Goal: Register for event/course

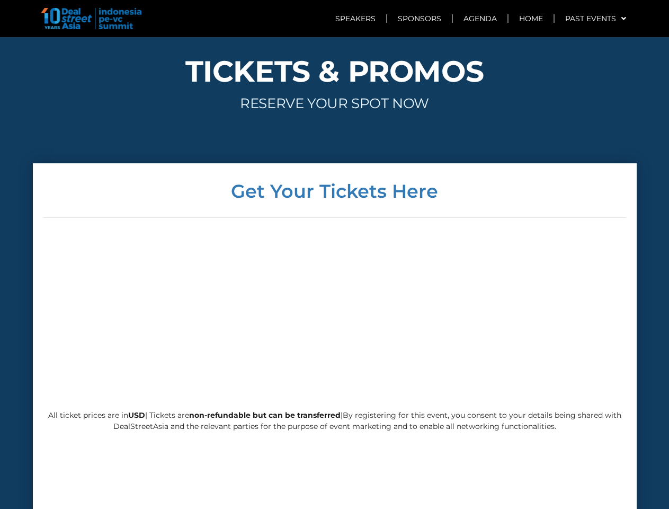
scroll to position [2441, 0]
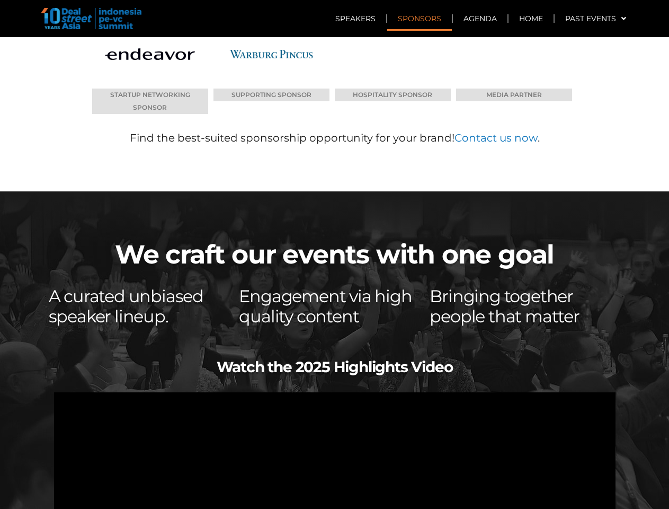
scroll to position [5318, 0]
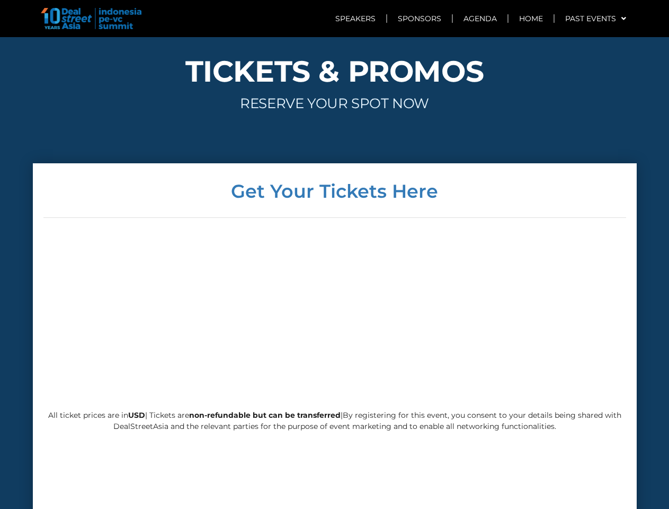
scroll to position [2556, 0]
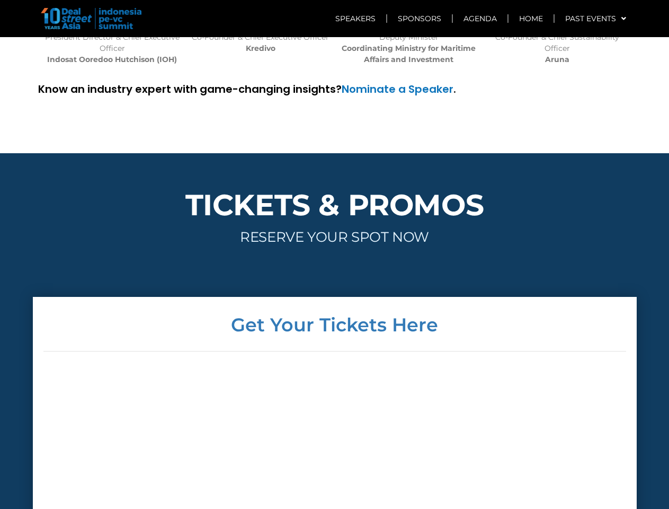
scroll to position [2422, 0]
